Goal: Entertainment & Leisure: Browse casually

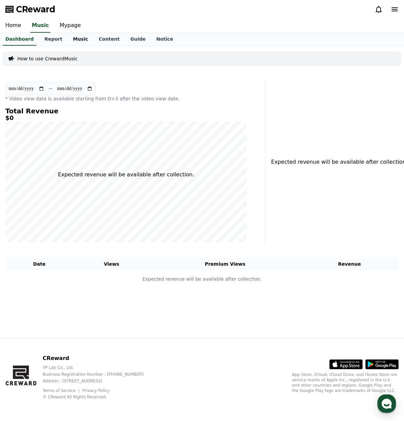
click at [75, 38] on link "Music" at bounding box center [81, 39] width 26 height 13
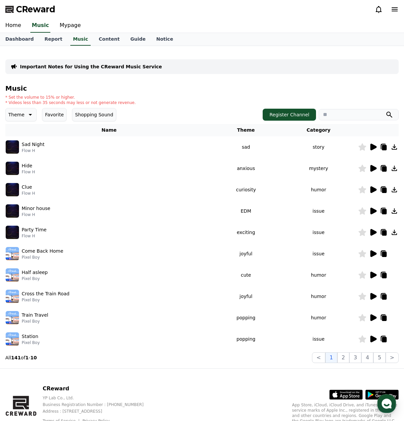
click at [29, 115] on icon at bounding box center [30, 115] width 3 height 2
click at [17, 148] on button "Dramatic" at bounding box center [19, 146] width 27 height 15
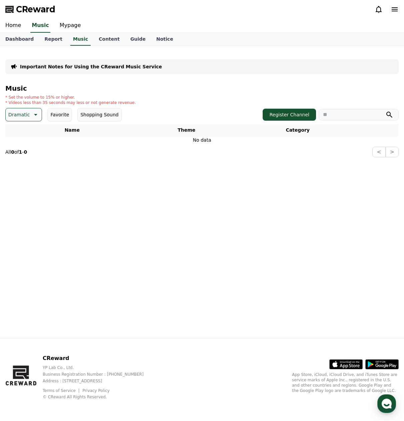
click at [34, 115] on icon at bounding box center [35, 115] width 3 height 2
click at [18, 140] on button "Mood" at bounding box center [15, 138] width 18 height 15
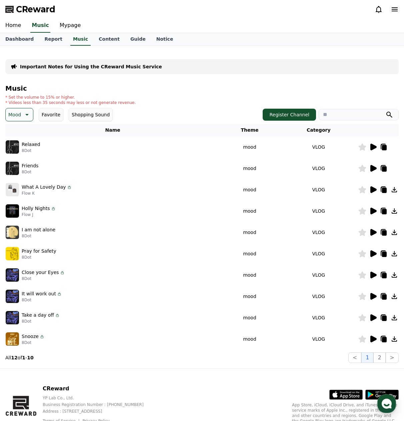
click at [373, 146] on icon at bounding box center [373, 147] width 6 height 7
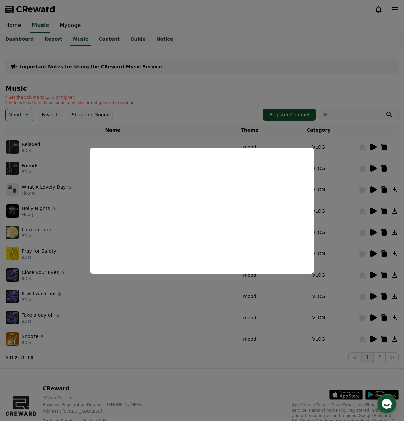
drag, startPoint x: 168, startPoint y: 121, endPoint x: 154, endPoint y: 123, distance: 13.8
click at [168, 121] on button "close modal" at bounding box center [202, 210] width 404 height 421
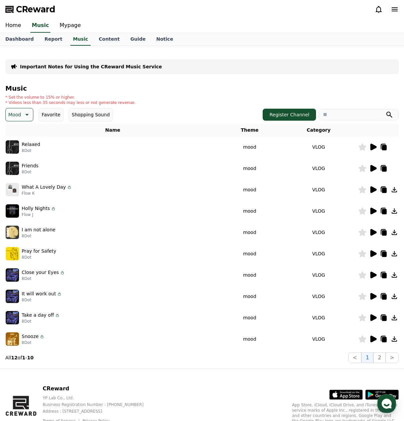
click at [28, 114] on icon at bounding box center [26, 115] width 3 height 2
click at [16, 159] on button "Touching" at bounding box center [19, 158] width 26 height 15
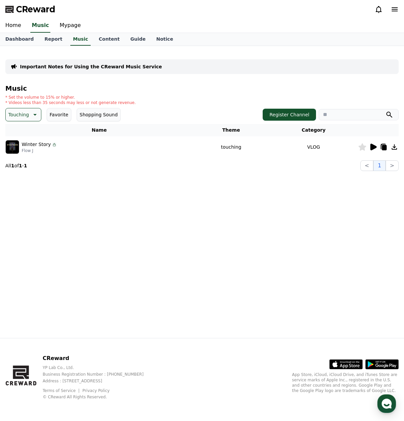
click at [16, 147] on img at bounding box center [12, 146] width 13 height 13
click at [372, 149] on icon at bounding box center [373, 147] width 6 height 7
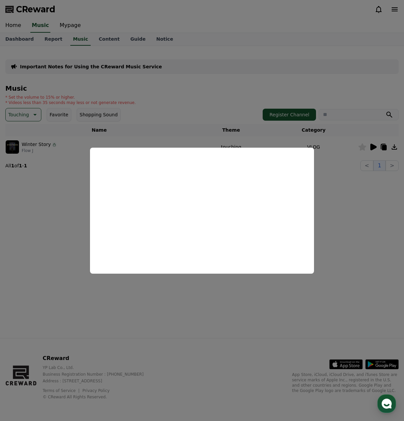
click at [69, 213] on button "close modal" at bounding box center [202, 210] width 404 height 421
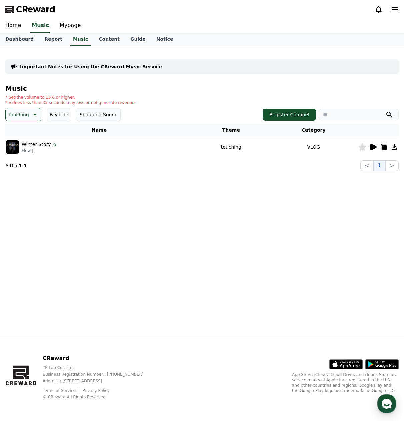
click at [30, 114] on icon at bounding box center [34, 115] width 8 height 8
click at [13, 152] on button "Sad" at bounding box center [13, 152] width 14 height 15
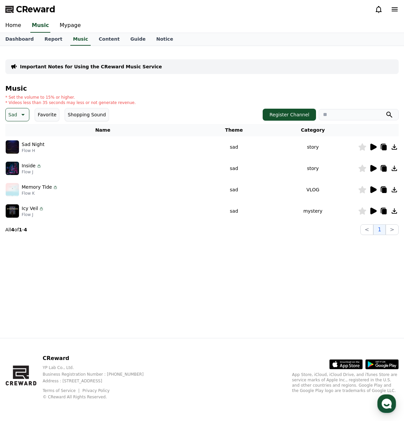
click at [372, 147] on icon at bounding box center [373, 147] width 6 height 7
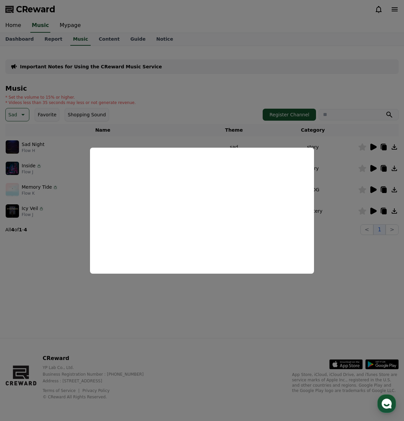
click at [51, 239] on button "close modal" at bounding box center [202, 210] width 404 height 421
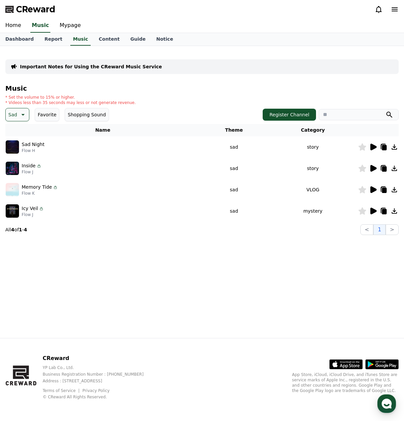
click at [374, 168] on icon at bounding box center [373, 168] width 6 height 7
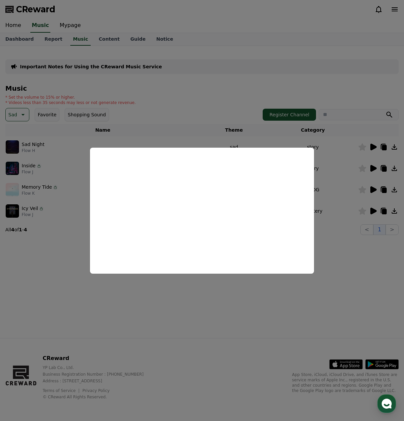
click at [328, 207] on button "close modal" at bounding box center [202, 210] width 404 height 421
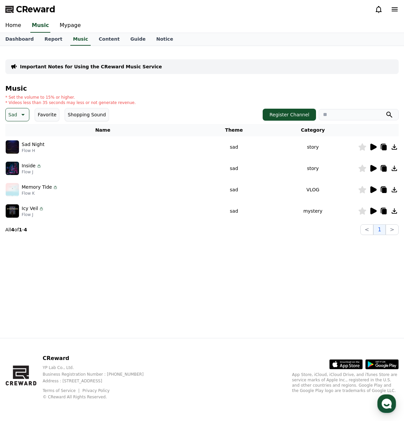
click at [373, 191] on icon at bounding box center [373, 189] width 6 height 7
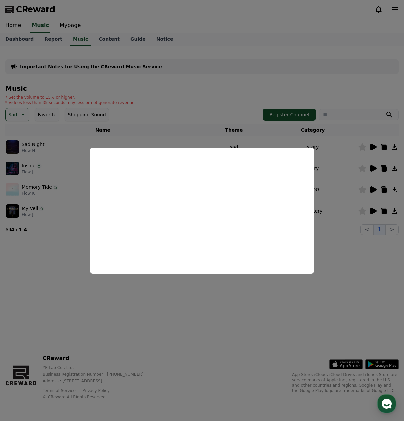
click at [185, 293] on button "close modal" at bounding box center [202, 210] width 404 height 421
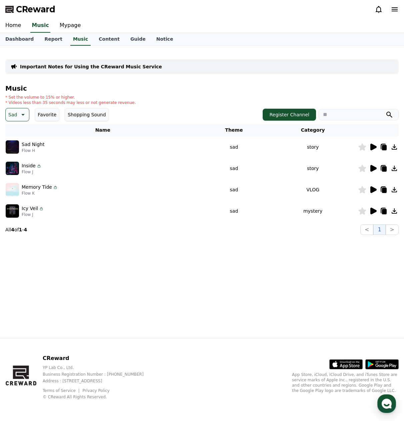
click at [372, 211] on icon at bounding box center [373, 211] width 6 height 7
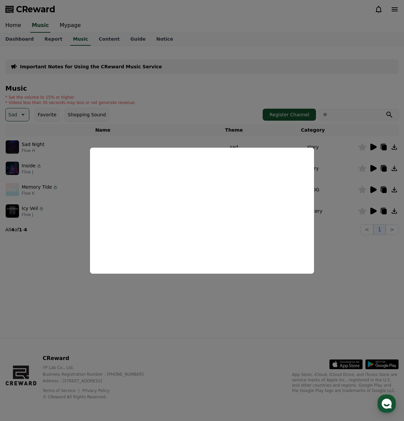
click at [35, 265] on button "close modal" at bounding box center [202, 210] width 404 height 421
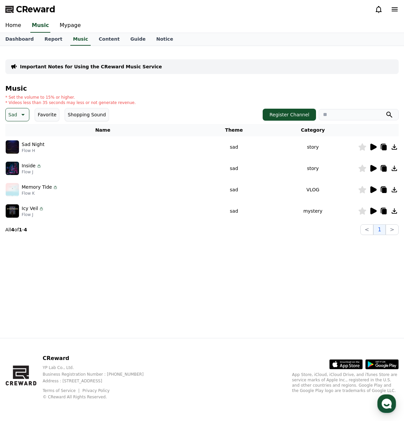
click at [308, 19] on div "Home Music Mypage" at bounding box center [202, 26] width 404 height 14
